Goal: Download file/media

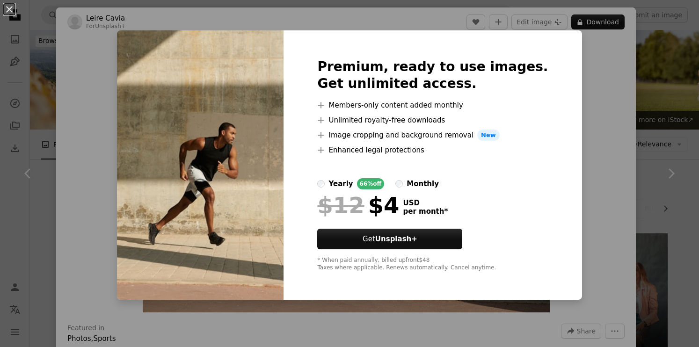
scroll to position [9224, 0]
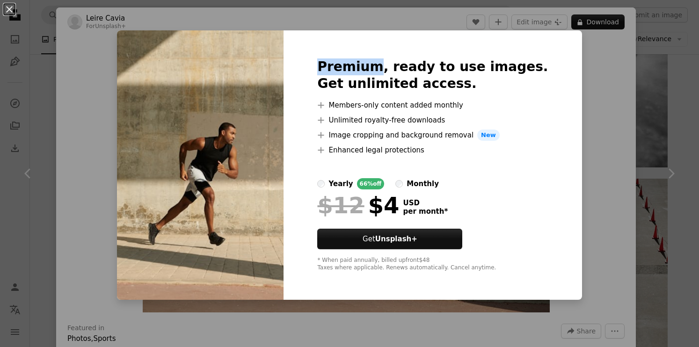
click at [600, 19] on div "An X shape Premium, ready to use images. Get unlimited access. A plus sign Memb…" at bounding box center [349, 173] width 699 height 347
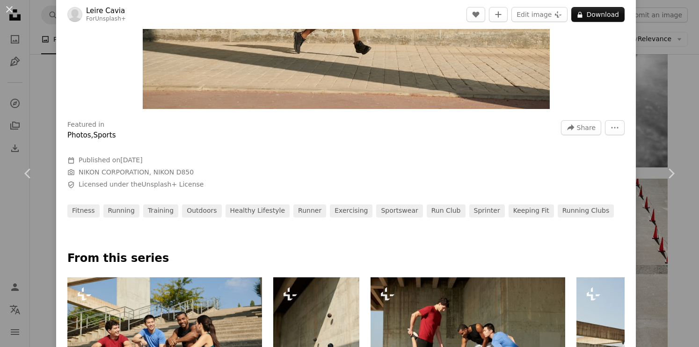
scroll to position [479, 0]
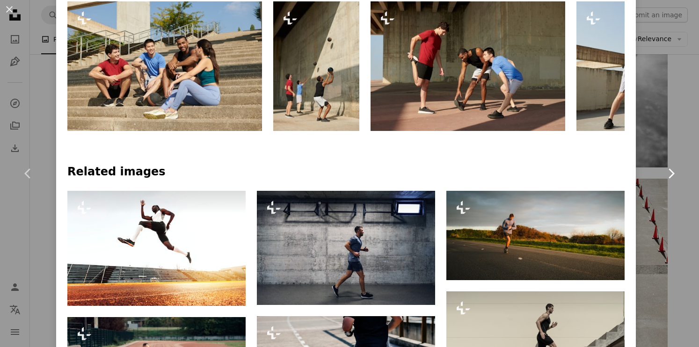
click at [668, 147] on link "Chevron right" at bounding box center [671, 174] width 56 height 90
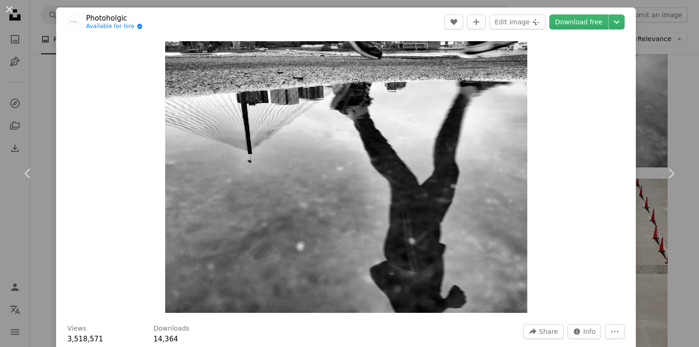
scroll to position [436, 0]
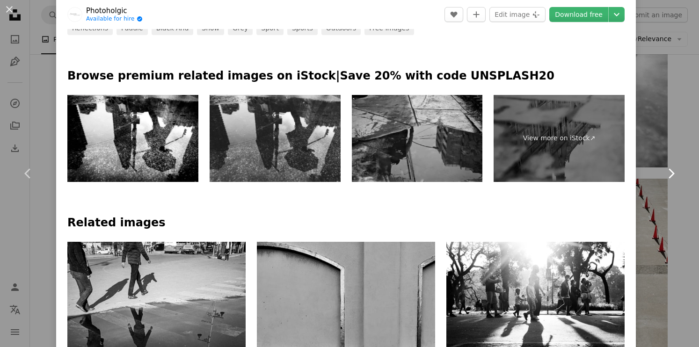
click at [669, 214] on link "Chevron right" at bounding box center [671, 174] width 56 height 90
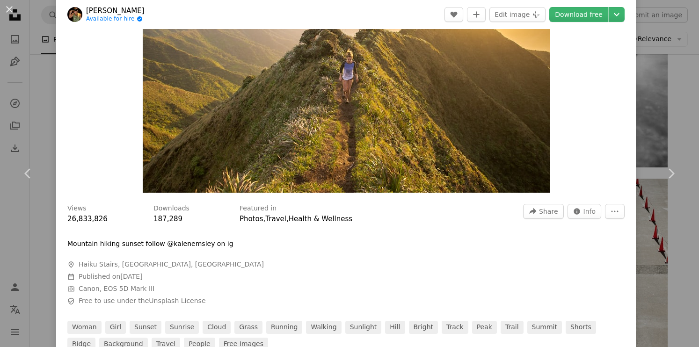
scroll to position [328, 0]
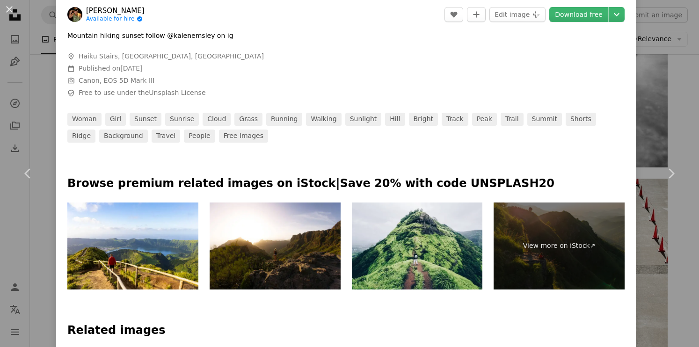
click at [674, 84] on div "An X shape Chevron left Chevron right [PERSON_NAME] Available for hire A checkm…" at bounding box center [349, 173] width 699 height 347
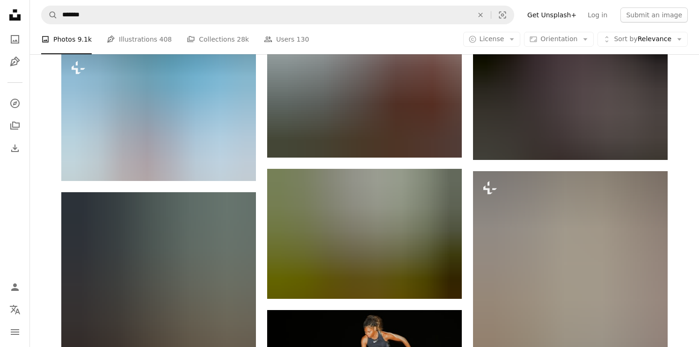
scroll to position [13850, 0]
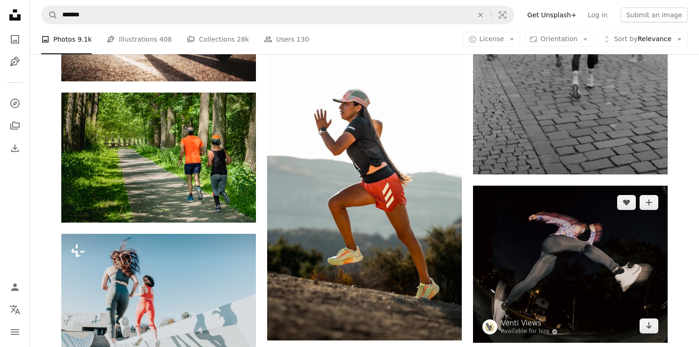
click at [506, 248] on img at bounding box center [570, 264] width 195 height 157
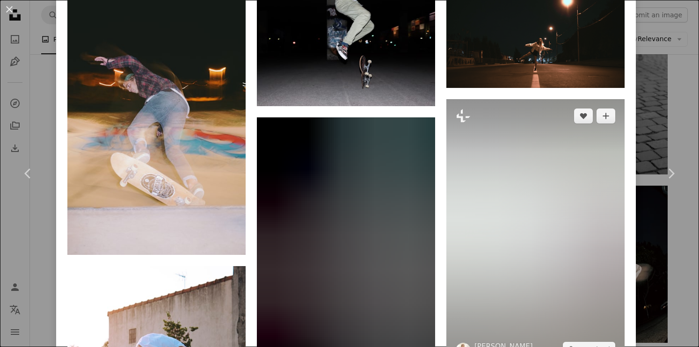
scroll to position [741, 0]
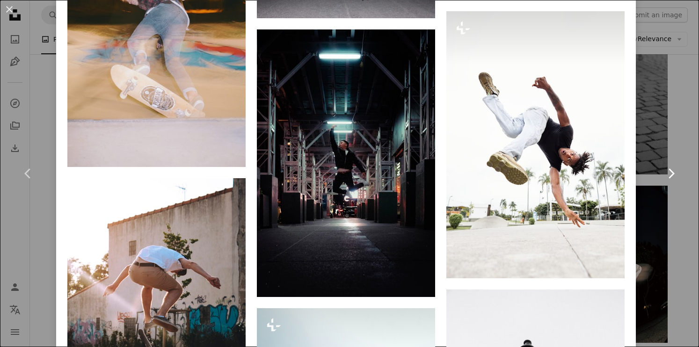
click at [650, 137] on link "Chevron right" at bounding box center [671, 174] width 56 height 90
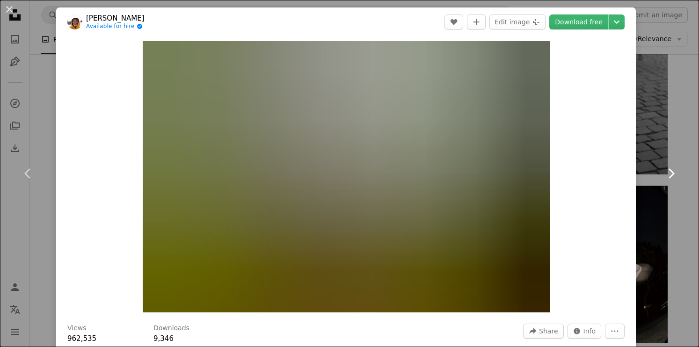
scroll to position [193, 0]
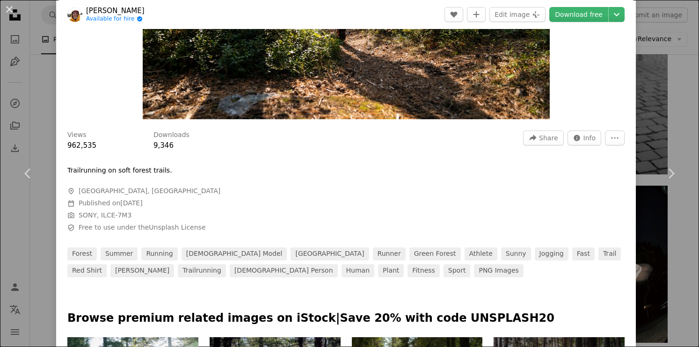
click at [681, 124] on div "An X shape Chevron left Chevron right [PERSON_NAME] Available for hire A checkm…" at bounding box center [349, 173] width 699 height 347
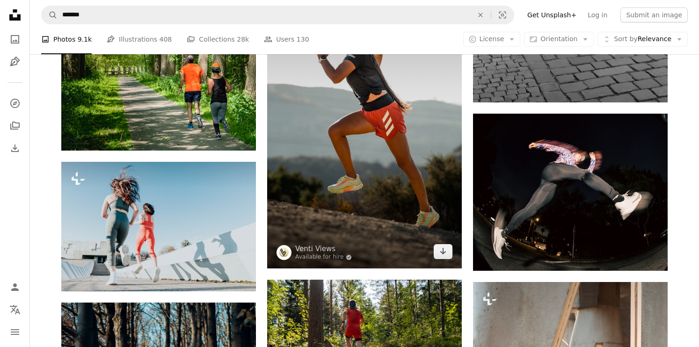
scroll to position [14305, 0]
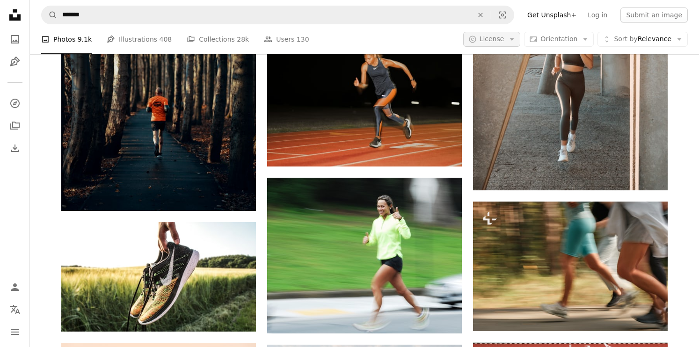
click at [516, 42] on icon "Arrow down" at bounding box center [511, 39] width 8 height 8
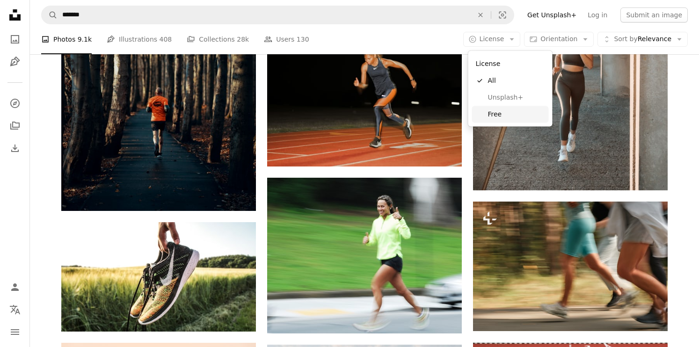
click at [496, 114] on span "Free" at bounding box center [516, 113] width 57 height 9
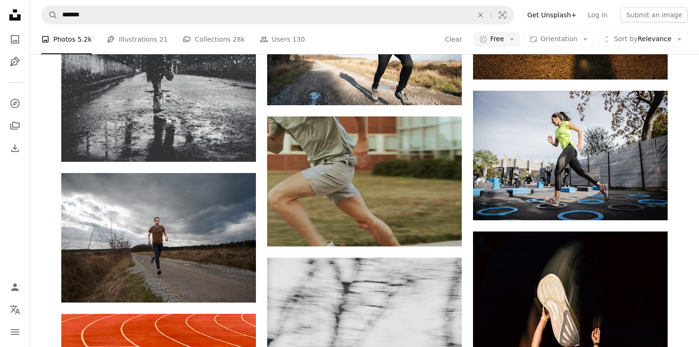
scroll to position [5260, 0]
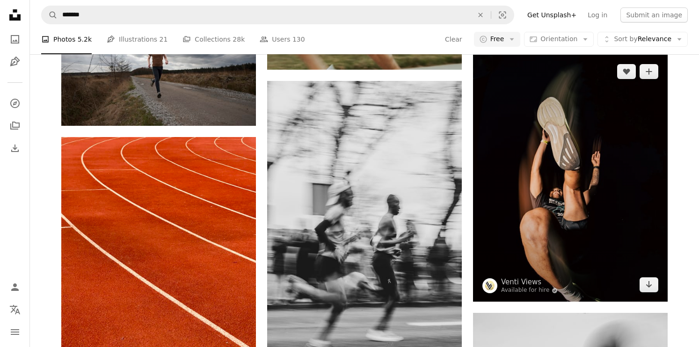
click at [555, 214] on img at bounding box center [570, 178] width 195 height 247
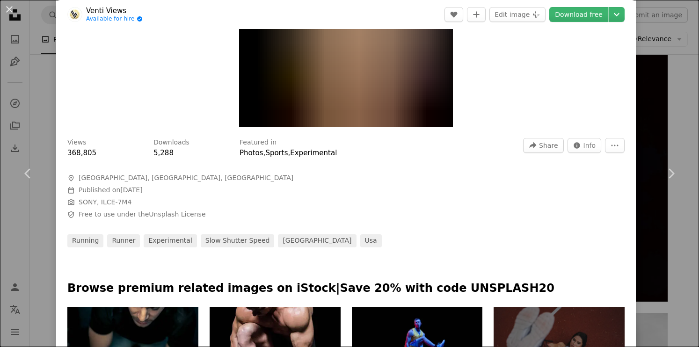
scroll to position [381, 0]
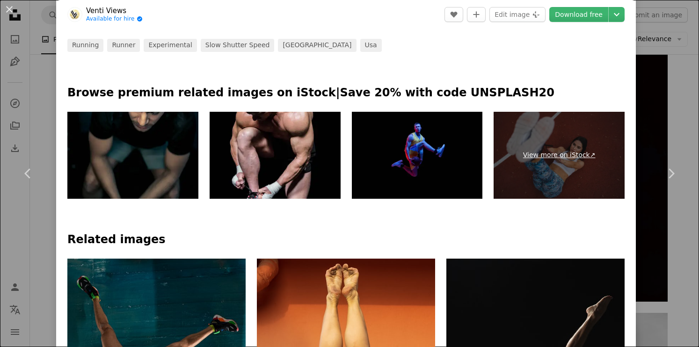
click at [654, 140] on link "Chevron right" at bounding box center [671, 174] width 56 height 90
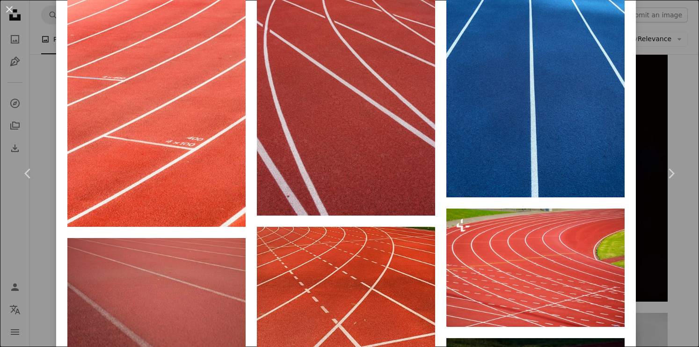
scroll to position [827, 0]
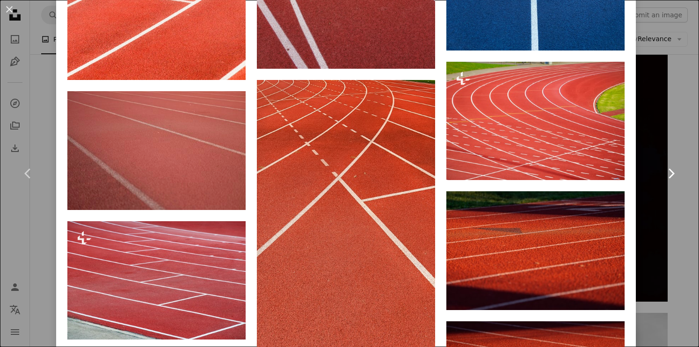
click at [661, 142] on link "Chevron right" at bounding box center [671, 174] width 56 height 90
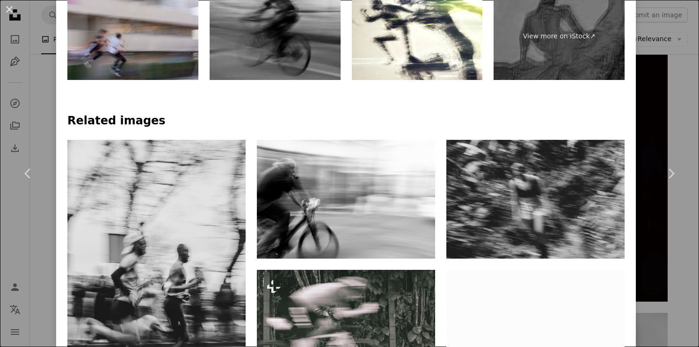
scroll to position [533, 0]
